Goal: Task Accomplishment & Management: Complete application form

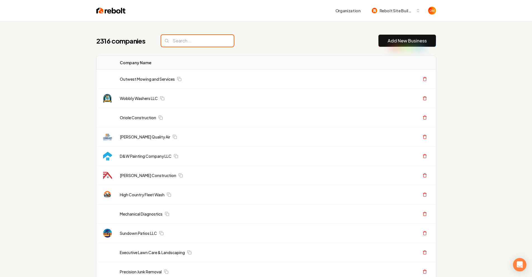
click at [179, 42] on input "search" at bounding box center [197, 41] width 73 height 12
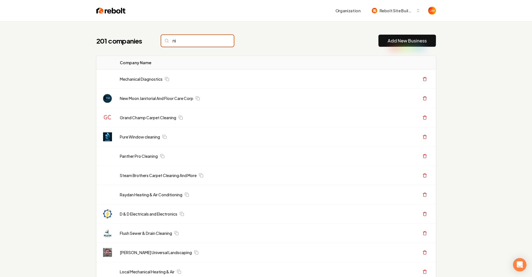
type input "n"
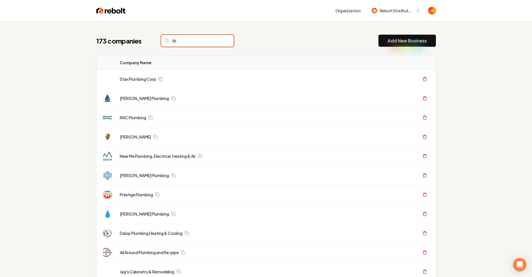
type input "b"
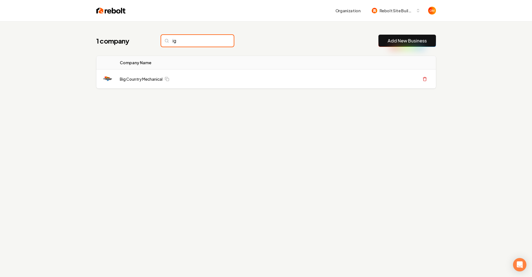
type input "i"
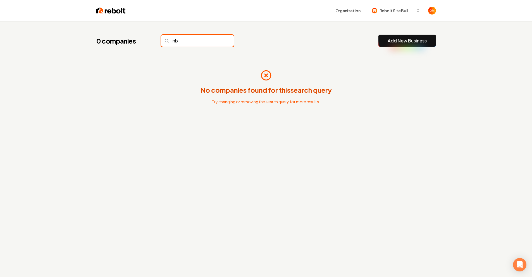
type input "n"
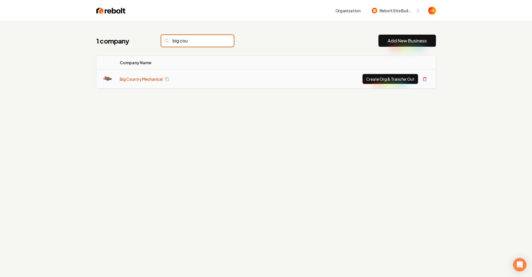
type input "big cou"
click at [145, 80] on link "Big Country Mechanical" at bounding box center [141, 79] width 43 height 6
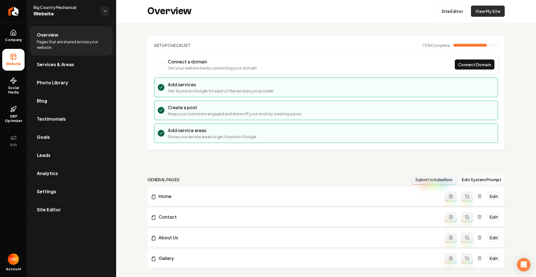
click at [488, 14] on link "View My Site" at bounding box center [488, 11] width 34 height 11
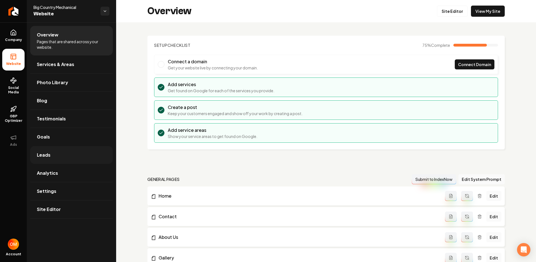
click at [76, 155] on link "Leads" at bounding box center [71, 155] width 83 height 18
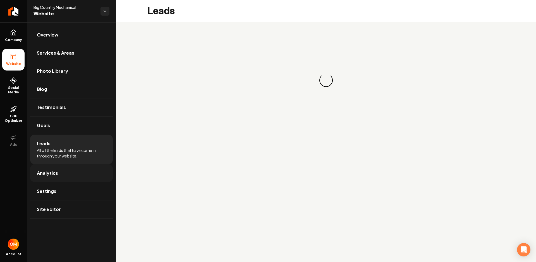
click at [61, 176] on link "Analytics" at bounding box center [71, 173] width 83 height 18
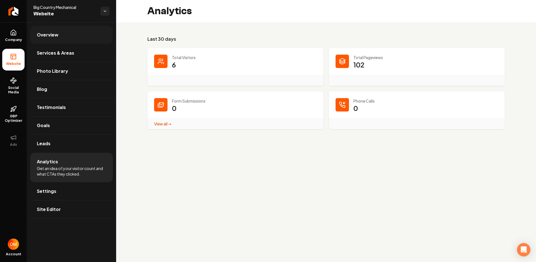
click at [59, 35] on link "Overview" at bounding box center [71, 35] width 83 height 18
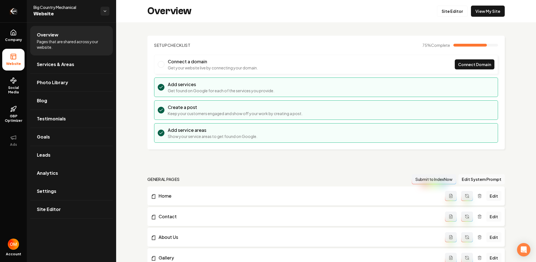
click at [12, 11] on icon "Return to dashboard" at bounding box center [13, 11] width 9 height 9
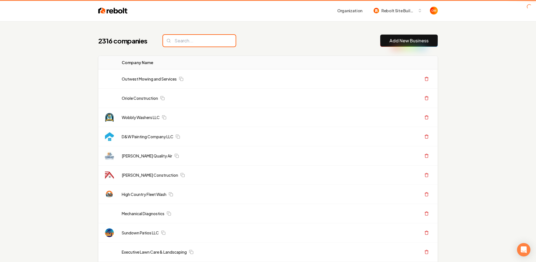
click at [178, 46] on input "search" at bounding box center [199, 41] width 73 height 12
click at [179, 42] on input "search" at bounding box center [199, 41] width 73 height 12
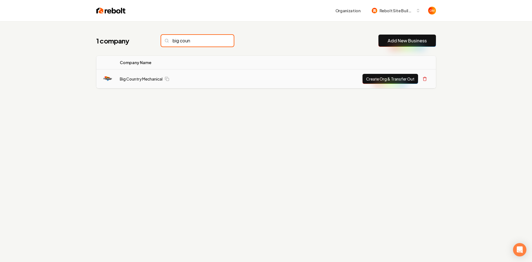
type input "big coun"
click at [366, 80] on button "Create Org & Transfer Out" at bounding box center [390, 79] width 56 height 10
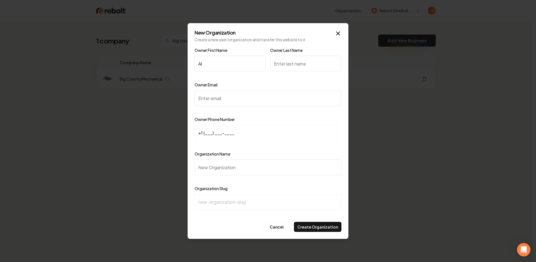
type input "Al"
click at [299, 64] on input "Owner Last Name" at bounding box center [305, 64] width 71 height 16
click at [205, 132] on input "+1 (___) ___-____" at bounding box center [265, 133] width 143 height 16
paste input "843) 291-0134"
type input "+1 (843) 291-0134"
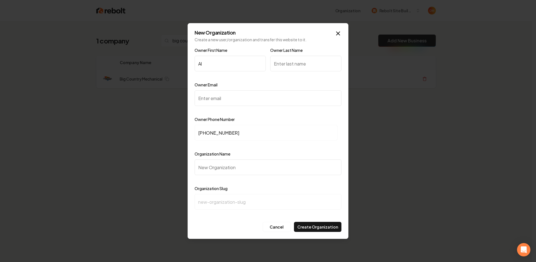
click at [303, 65] on input "Owner Last Name" at bounding box center [305, 64] width 71 height 16
click at [220, 100] on input "Owner Email" at bounding box center [267, 98] width 147 height 16
paste input "bigcountrygc@gmail.com"
type input "bigcountrygc@gmail.com"
drag, startPoint x: 277, startPoint y: 112, endPoint x: 271, endPoint y: 117, distance: 7.4
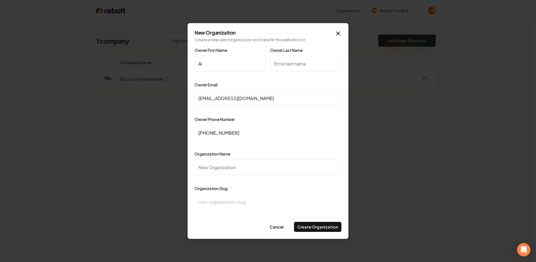
click at [277, 112] on div at bounding box center [267, 111] width 147 height 6
click at [229, 170] on input "Organization Name" at bounding box center [267, 168] width 147 height 16
type input "B"
type input "b"
type input "Bi"
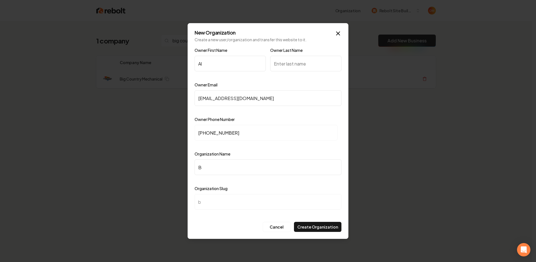
type input "bi"
type input "Big"
type input "big"
type input "Big C"
type input "big-c"
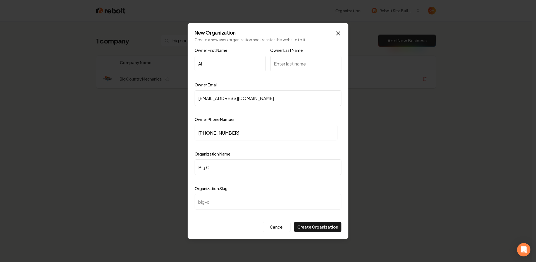
type input "Big CO"
type input "big-co"
type input "Big COu"
type input "big-cou"
type input "Big COut"
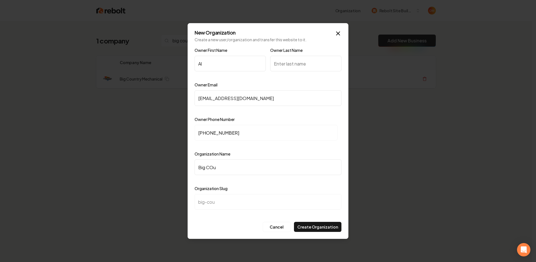
type input "big-cout"
type input "Big COu"
type input "big-cou"
type input "Big CO"
type input "big-co"
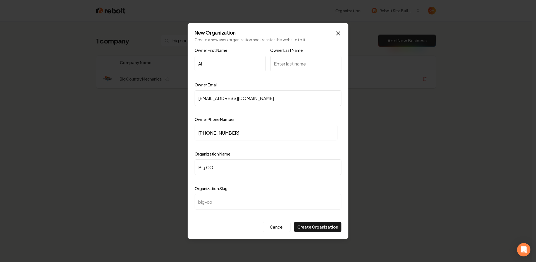
type input "Big C"
type input "big-c"
type input "Big"
type input "big"
type input "Big C"
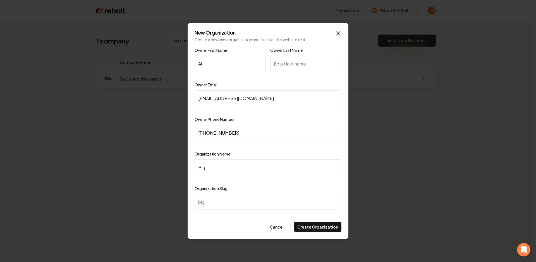
type input "big-c"
type input "Big CV"
type input "big-cv"
type input "Big CVo"
type input "big-cvo"
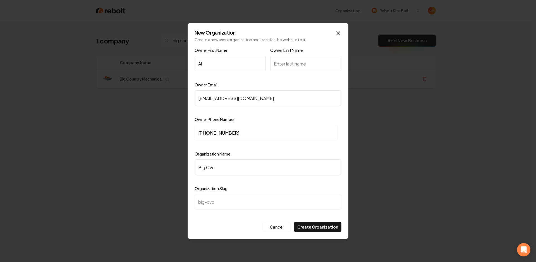
type input "Big CVou"
type input "big-cvou"
type input "Big CVo"
type input "big-cvo"
type input "Big CV"
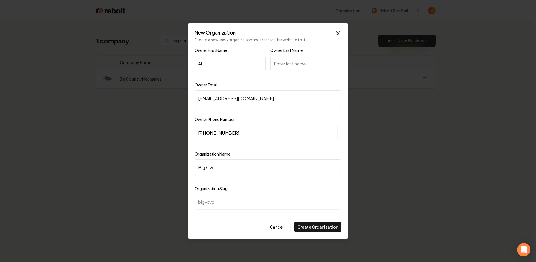
type input "big-cv"
type input "Big C"
type input "big-c"
type input "Big Co"
type input "big-co"
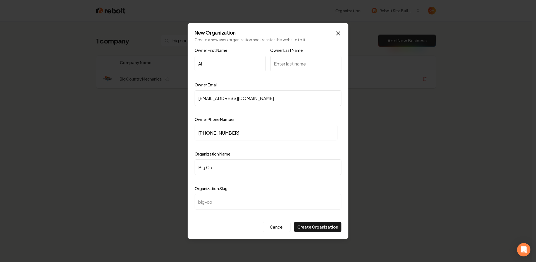
type input "Big Cou"
type input "big-cou"
type input "Big Coui"
type input "big-coui"
type input "Big Couin"
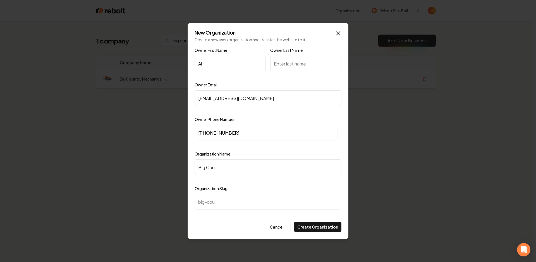
type input "big-couin"
type input "Big Couint"
type input "big-couint"
type input "Big Couintr"
type input "big-couintr"
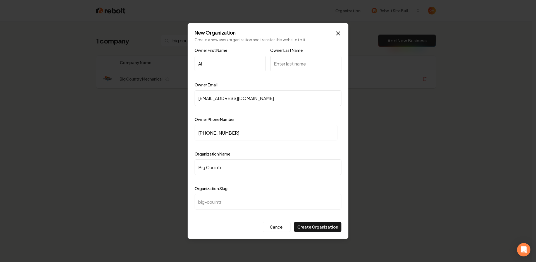
type input "Big Couint"
type input "big-couint"
type input "Big Couin"
type input "big-couin"
type input "Big Coui"
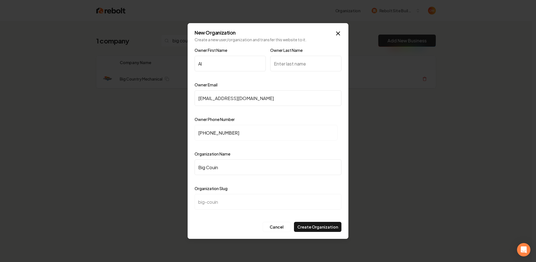
type input "big-coui"
type input "Big Cou"
type input "big-cou"
type input "Big Coun"
type input "big-coun"
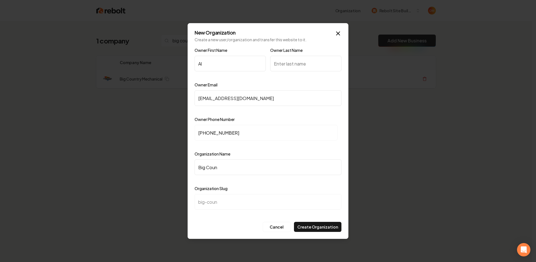
type input "Big Count"
type input "big-count"
type input "Big Countr"
type input "big-countr"
type input "Big Countryu"
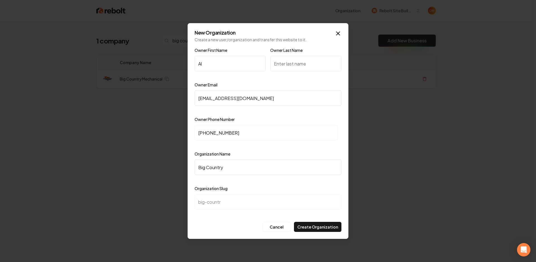
type input "big-countryu"
type input "Big Country"
type input "big-country"
type input "Big Country M"
type input "big-country-m"
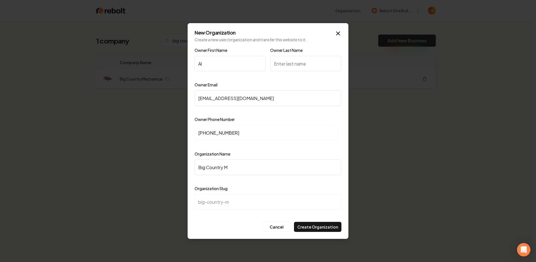
type input "Big Country Me"
type input "big-country-me"
type input "Big Country Mec"
type input "big-country-mec"
type input "Big Country Mech"
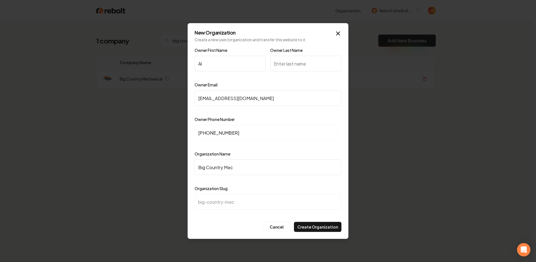
type input "big-country-mech"
type input "Big Country Mecha"
type input "big-country-mecha"
type input "Big Country Mechan"
type input "big-country-mechan"
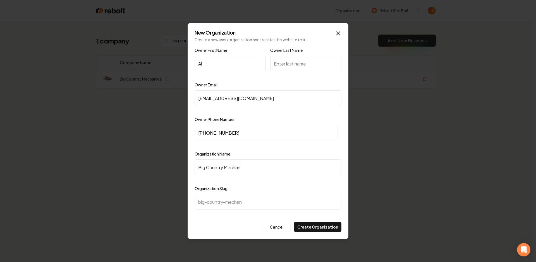
type input "Big Country Mechani"
type input "big-country-mechani"
type input "Big Country Mechanic"
type input "big-country-mechanic"
type input "Big Country Mechanica"
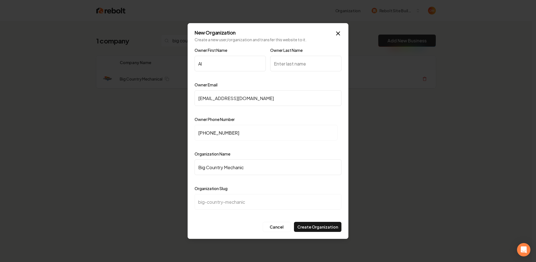
type input "big-country-mechanica"
type input "Big Country Mechanical"
type input "big-country-mechanical"
type input "Big Country Mechanical"
click at [276, 155] on div "Organization Name Big Country Mechanical" at bounding box center [267, 167] width 147 height 32
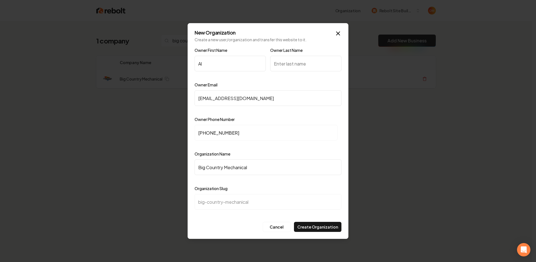
click at [301, 66] on input "Owner Last Name" at bounding box center [305, 64] width 71 height 16
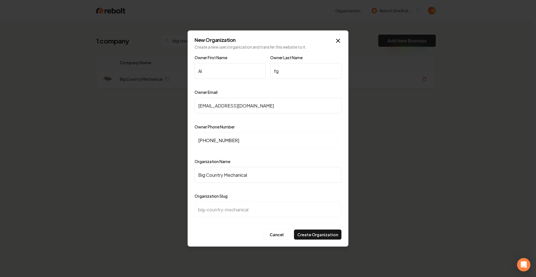
type input "f"
type input "Ferneding"
click at [245, 82] on div at bounding box center [229, 84] width 71 height 6
click at [323, 231] on button "Create Organization" at bounding box center [317, 234] width 47 height 10
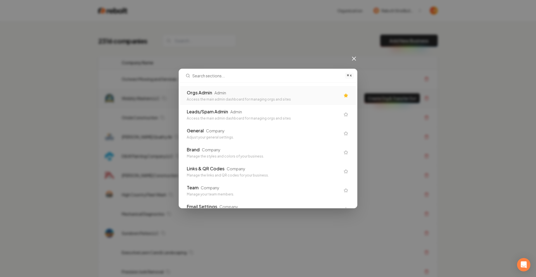
click at [277, 90] on div "Orgs Admin Admin" at bounding box center [263, 92] width 153 height 7
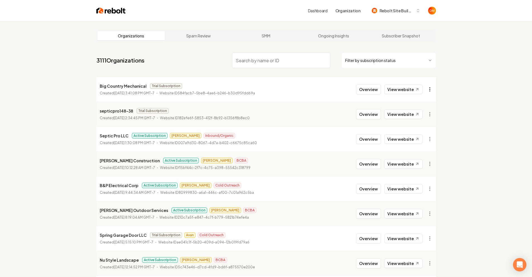
click at [427, 90] on html "Dashboard Organization Rebolt Site Builder Organizations Spam Review SMM Ongoin…" at bounding box center [266, 138] width 532 height 277
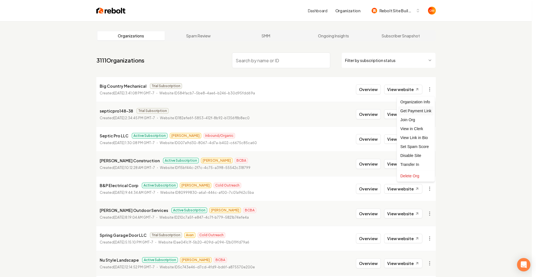
click at [421, 110] on div "Get Payment Link" at bounding box center [415, 110] width 35 height 9
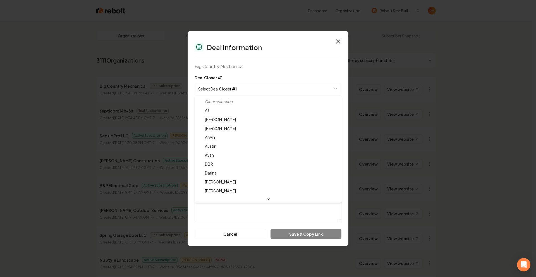
click at [227, 85] on body "Dashboard Organization Rebolt Site Builder Organizations Spam Review SMM Ongoin…" at bounding box center [266, 138] width 532 height 277
select select "**********"
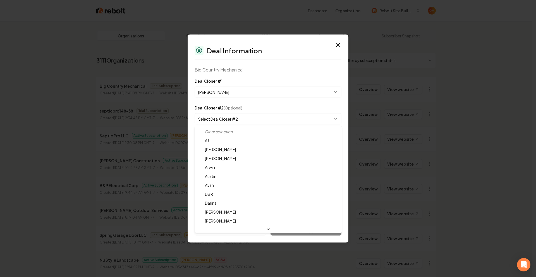
click at [231, 119] on body "Dashboard Organization Rebolt Site Builder Organizations Spam Review SMM Ongoin…" at bounding box center [266, 138] width 532 height 277
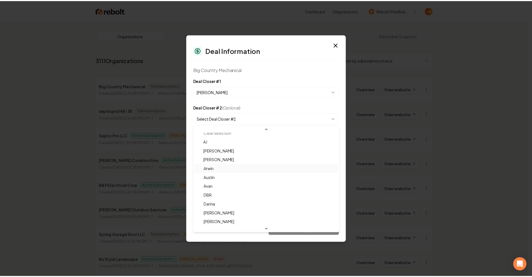
scroll to position [0, 0]
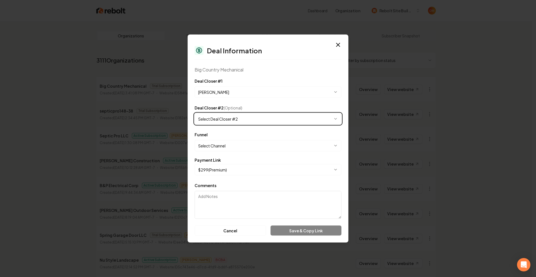
click at [248, 79] on body "Dashboard Organization Rebolt Site Builder Organizations Spam Review SMM Ongoin…" at bounding box center [266, 138] width 532 height 277
click at [249, 78] on div "**********" at bounding box center [267, 88] width 147 height 20
click at [236, 141] on body "Dashboard Organization Rebolt Site Builder Organizations Spam Review SMM Ongoin…" at bounding box center [266, 138] width 532 height 277
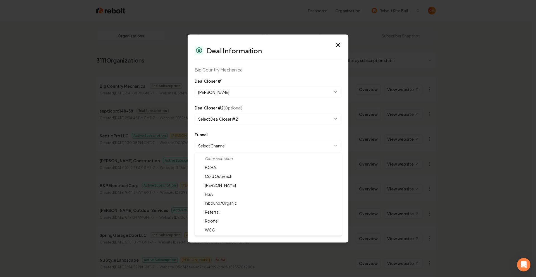
select select "**********"
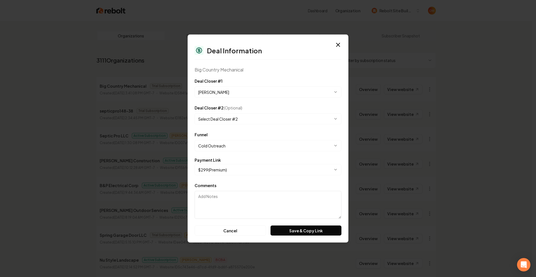
click at [255, 178] on form "**********" at bounding box center [267, 157] width 147 height 158
click at [300, 233] on button "Save & Copy Link" at bounding box center [305, 230] width 71 height 10
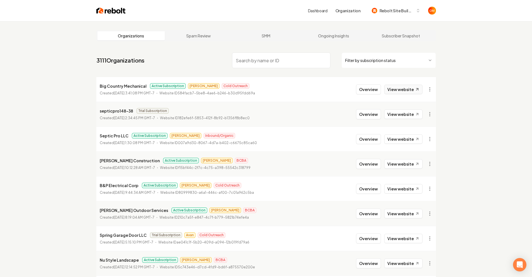
click at [400, 92] on link "View website" at bounding box center [403, 89] width 38 height 9
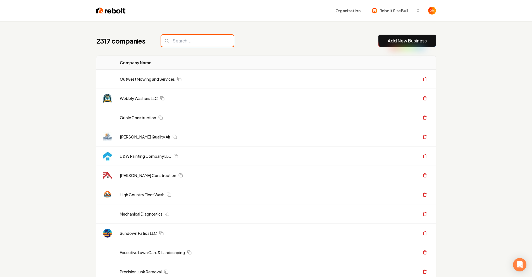
click at [203, 39] on input "search" at bounding box center [197, 41] width 73 height 12
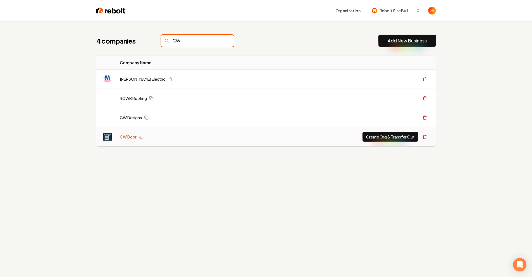
type input "CW"
click at [122, 137] on link "CW Door" at bounding box center [128, 137] width 17 height 6
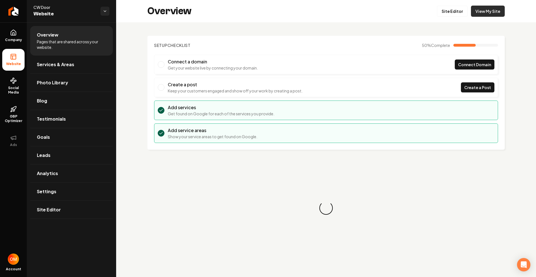
click at [481, 11] on link "View My Site" at bounding box center [488, 11] width 34 height 11
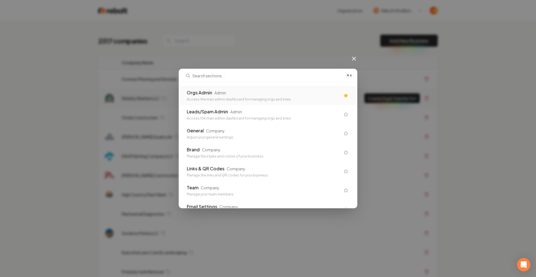
click at [259, 95] on div "Orgs Admin Admin" at bounding box center [263, 92] width 153 height 7
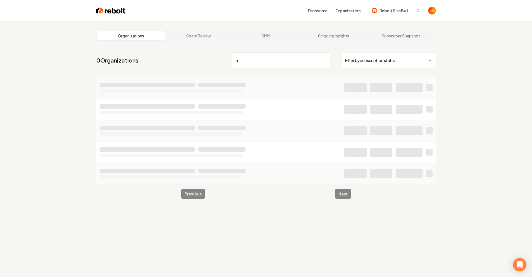
click at [323, 62] on input "rn" at bounding box center [281, 60] width 98 height 16
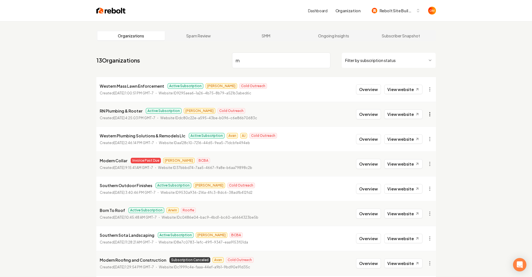
type input "rn"
click at [427, 116] on html "Dashboard Organization Rebolt Site Builder Organizations Spam Review SMM Ongoin…" at bounding box center [268, 138] width 536 height 277
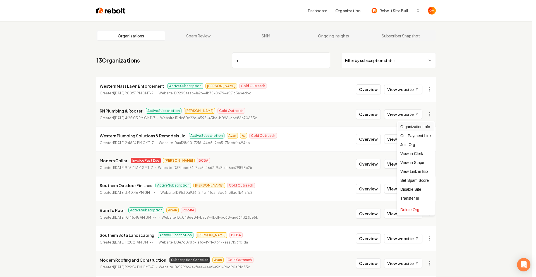
click at [427, 125] on div "Organization Info" at bounding box center [415, 126] width 35 height 9
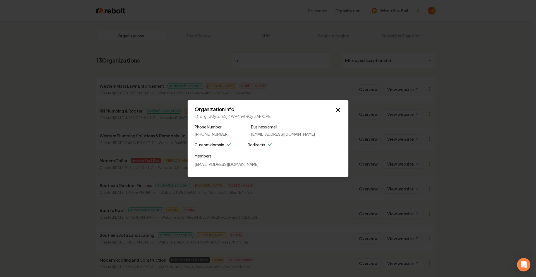
click at [264, 162] on div "Members rn.sonsconstructioninc@gmail.com" at bounding box center [267, 161] width 147 height 18
click at [337, 108] on icon "button" at bounding box center [338, 110] width 7 height 7
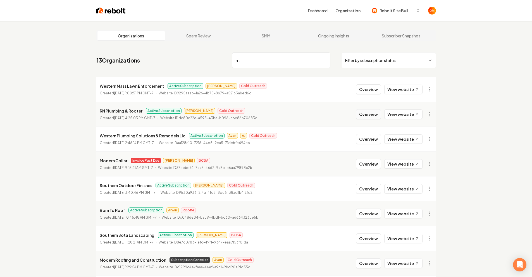
click at [374, 116] on button "Overview" at bounding box center [368, 114] width 25 height 10
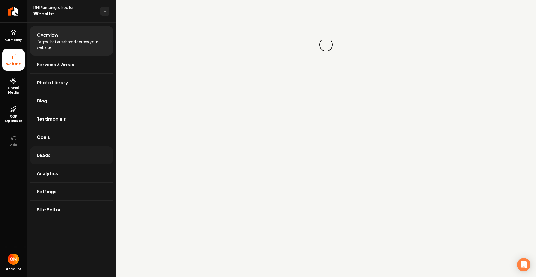
click at [66, 160] on link "Leads" at bounding box center [71, 155] width 83 height 18
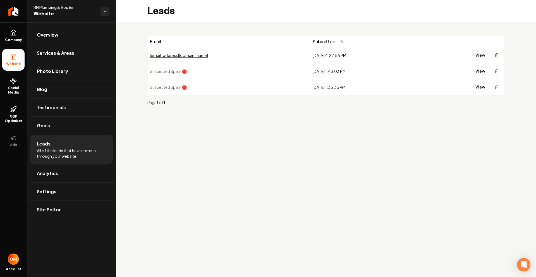
click at [477, 59] on button "View" at bounding box center [480, 55] width 17 height 10
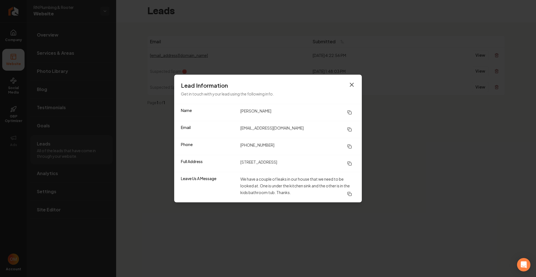
click at [350, 83] on icon "button" at bounding box center [351, 84] width 3 height 3
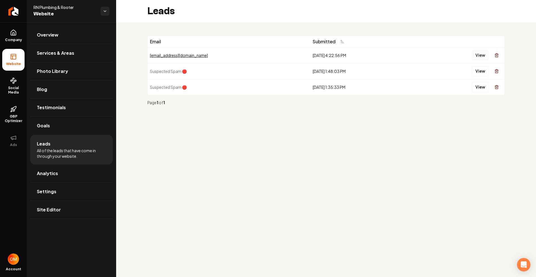
click at [480, 53] on button "View" at bounding box center [480, 55] width 17 height 10
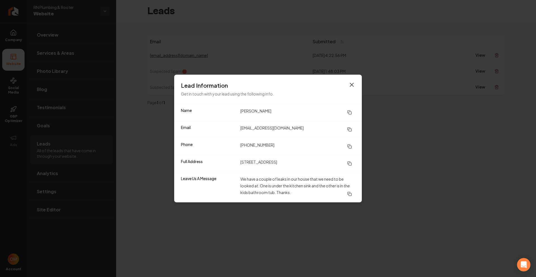
click at [353, 83] on icon "button" at bounding box center [351, 84] width 3 height 3
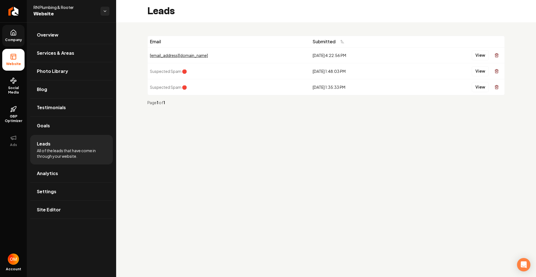
click at [6, 37] on link "Company" at bounding box center [13, 36] width 22 height 22
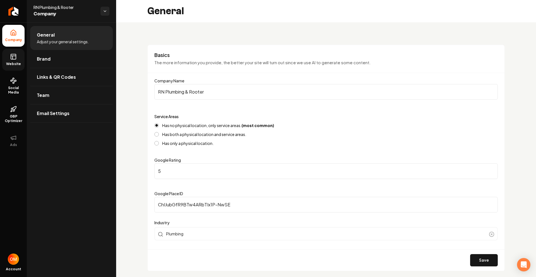
click at [18, 63] on span "Website" at bounding box center [13, 64] width 19 height 4
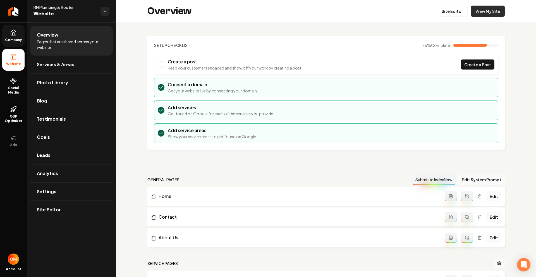
click at [479, 13] on link "View My Site" at bounding box center [488, 11] width 34 height 11
click at [481, 7] on link "View My Site" at bounding box center [488, 11] width 34 height 11
click at [12, 33] on icon at bounding box center [13, 32] width 7 height 7
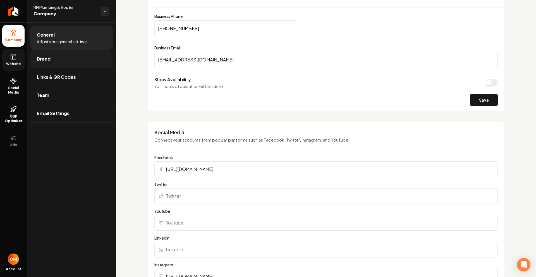
click at [74, 59] on link "Brand" at bounding box center [71, 59] width 83 height 18
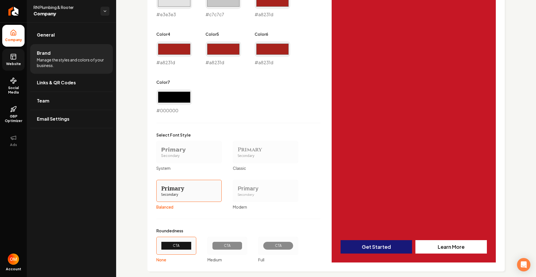
scroll to position [361, 0]
click at [236, 244] on div "CTA" at bounding box center [227, 245] width 30 height 8
click at [212, 244] on button "CTA Medium" at bounding box center [209, 245] width 4 height 4
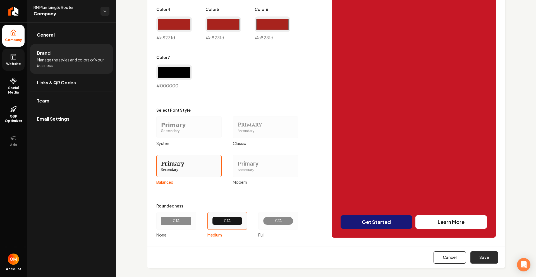
scroll to position [390, 0]
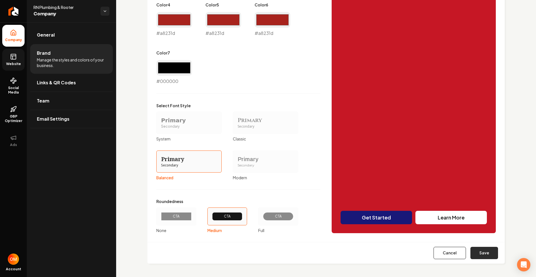
click at [490, 251] on button "Save" at bounding box center [484, 253] width 28 height 12
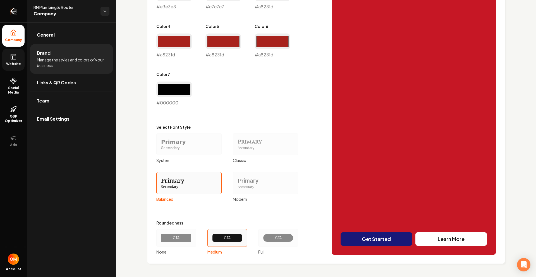
click at [5, 19] on link "Return to dashboard" at bounding box center [13, 11] width 27 height 22
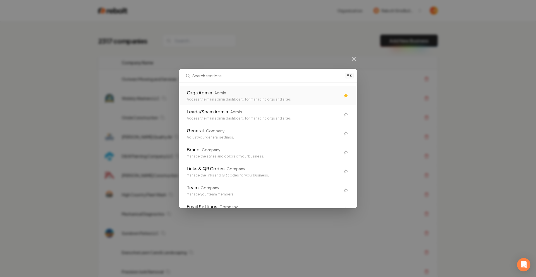
click at [235, 89] on div "Orgs Admin Admin" at bounding box center [263, 92] width 153 height 7
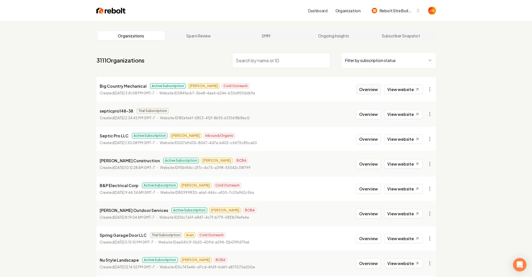
click at [367, 90] on button "Overview" at bounding box center [368, 89] width 25 height 10
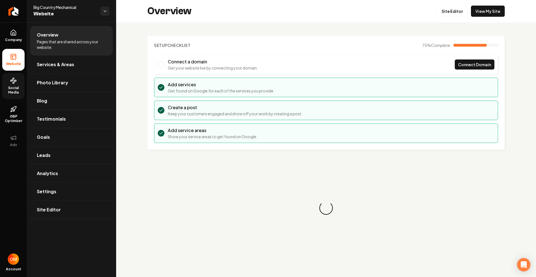
click at [12, 88] on span "Social Media" at bounding box center [13, 90] width 22 height 9
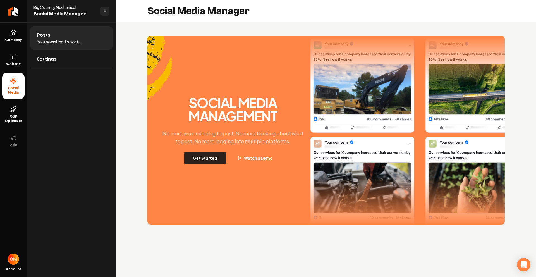
click at [211, 155] on button "Get Started" at bounding box center [205, 158] width 42 height 12
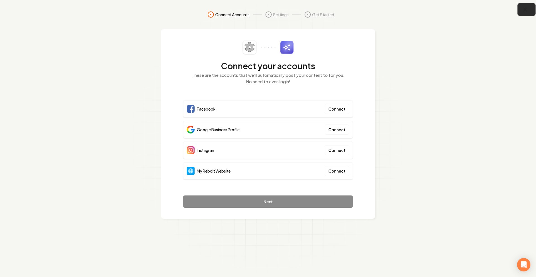
click at [520, 11] on button "button" at bounding box center [526, 9] width 18 height 13
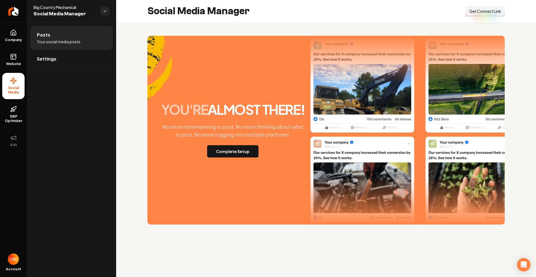
click at [495, 14] on span "Get Connect Link" at bounding box center [485, 11] width 32 height 6
click at [21, 59] on link "Website" at bounding box center [13, 60] width 22 height 22
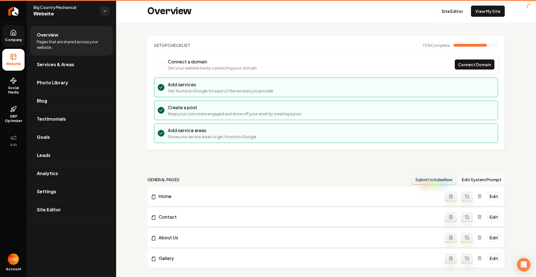
click at [11, 45] on link "Company" at bounding box center [13, 36] width 22 height 22
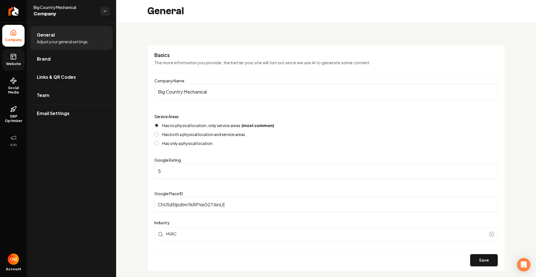
click at [16, 38] on span "Company" at bounding box center [13, 40] width 21 height 4
click at [50, 71] on link "Links & QR Codes" at bounding box center [71, 77] width 83 height 18
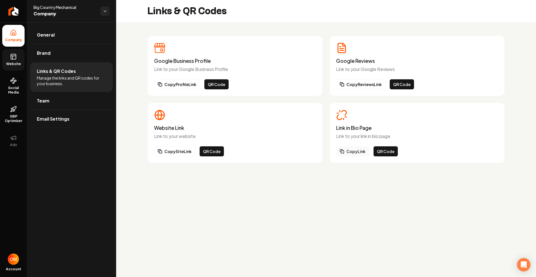
click at [353, 155] on button "Copy Link" at bounding box center [352, 151] width 33 height 10
click at [19, 54] on link "Website" at bounding box center [13, 60] width 22 height 22
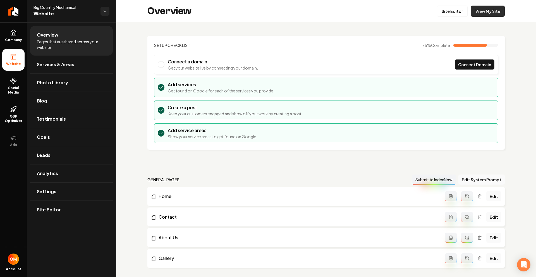
click at [476, 16] on link "View My Site" at bounding box center [488, 11] width 34 height 11
